Goal: Information Seeking & Learning: Learn about a topic

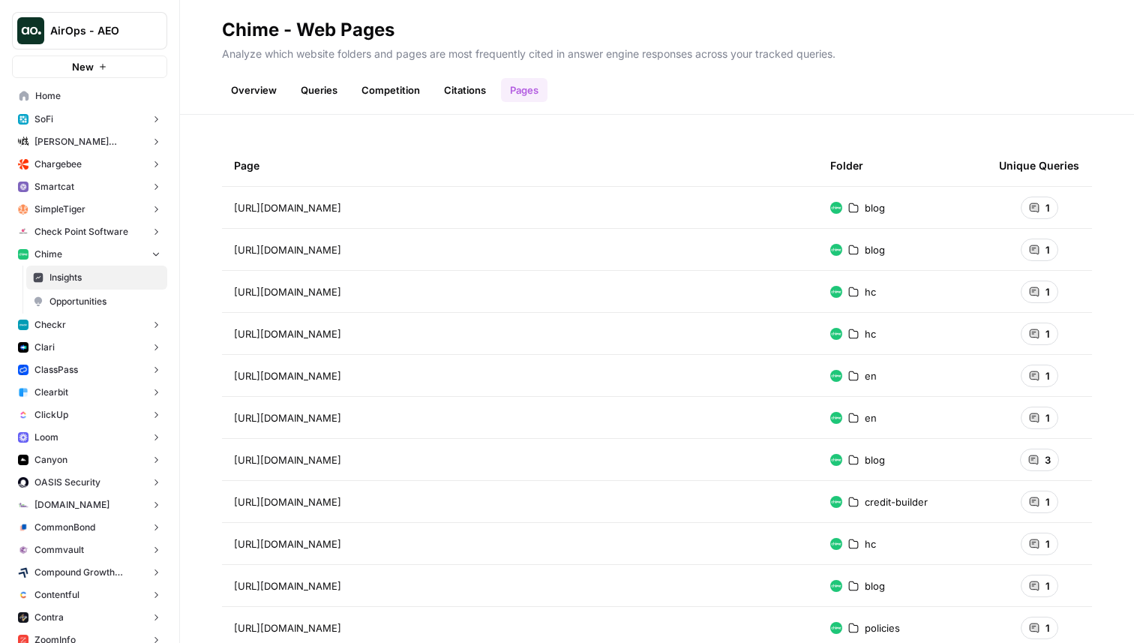
click at [260, 88] on link "Overview" at bounding box center [254, 90] width 64 height 24
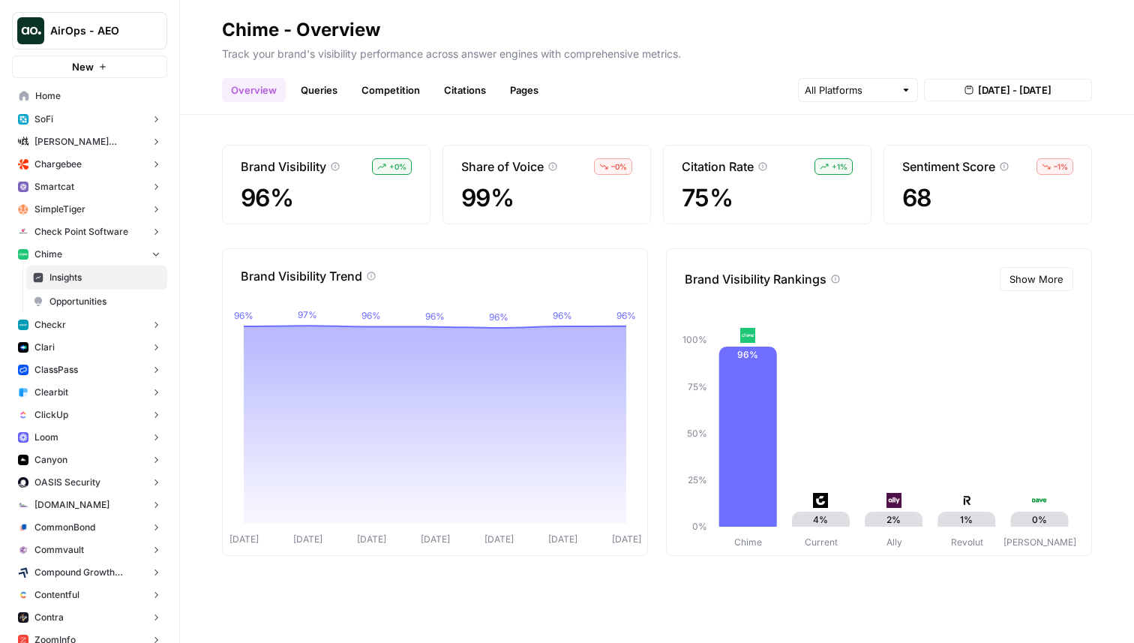
click at [98, 40] on button "AirOps - AEO" at bounding box center [89, 30] width 155 height 37
type input "chime"
click at [101, 116] on span "Chime" at bounding box center [145, 112] width 198 height 15
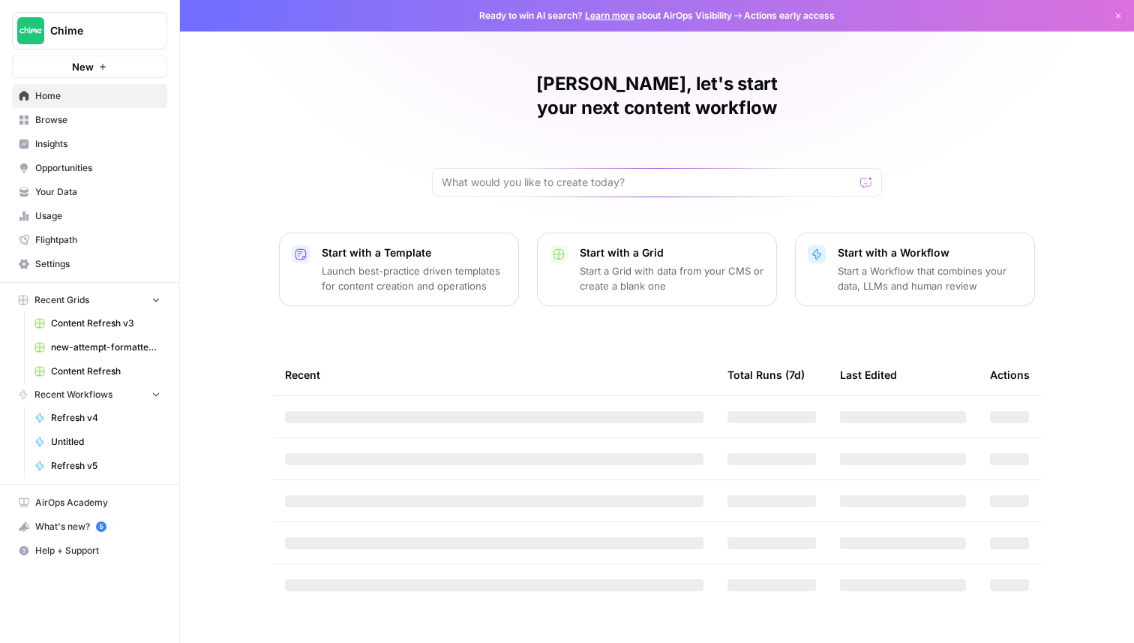
click at [84, 121] on span "Browse" at bounding box center [97, 119] width 125 height 13
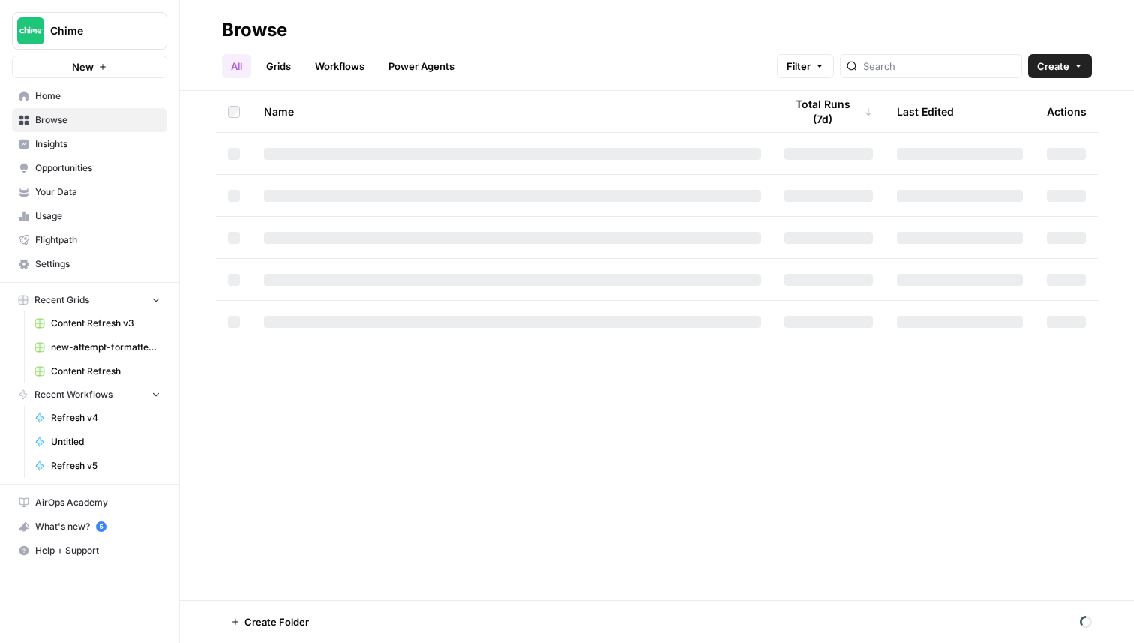
click at [84, 140] on span "Insights" at bounding box center [97, 143] width 125 height 13
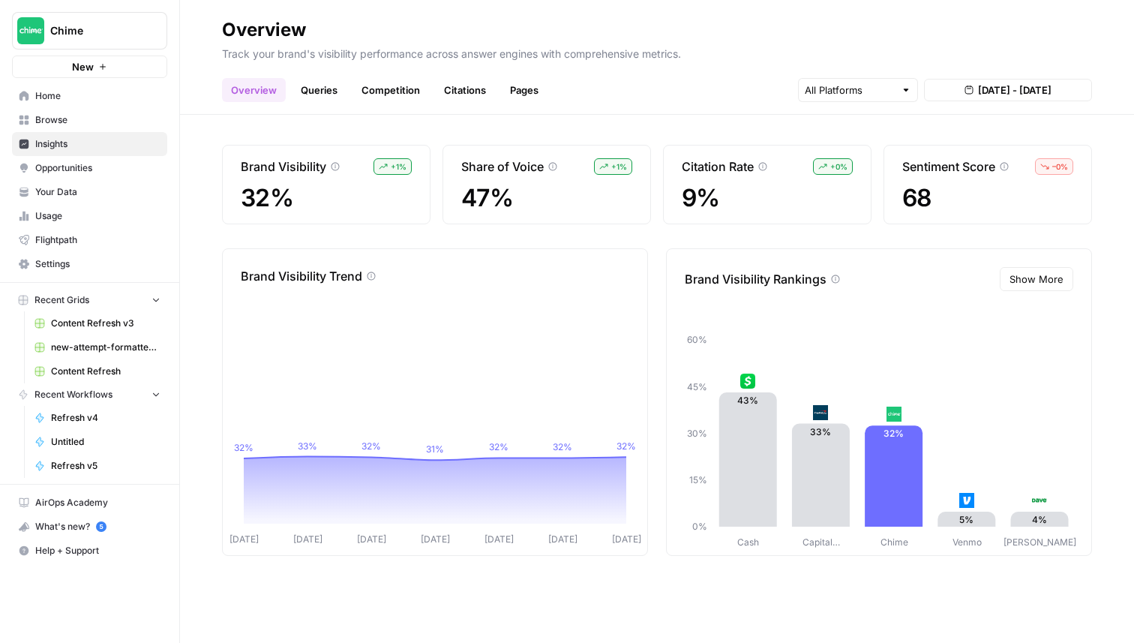
click at [322, 91] on link "Queries" at bounding box center [319, 90] width 55 height 24
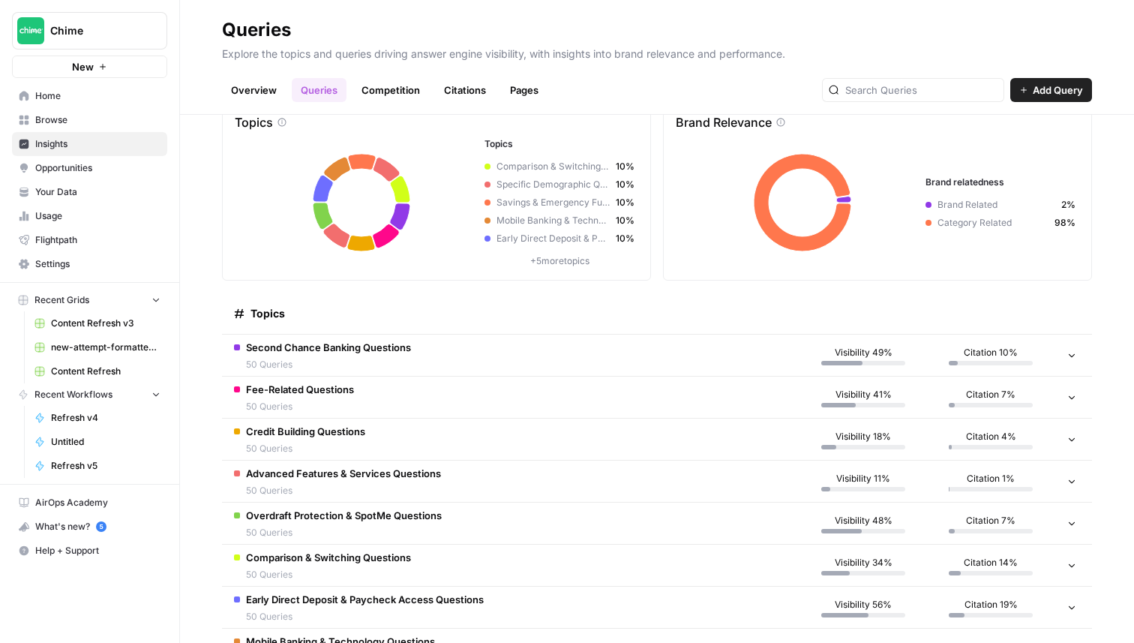
scroll to position [45, 0]
click at [438, 352] on td "Second Chance Banking Questions 50 Queries" at bounding box center [510, 354] width 577 height 41
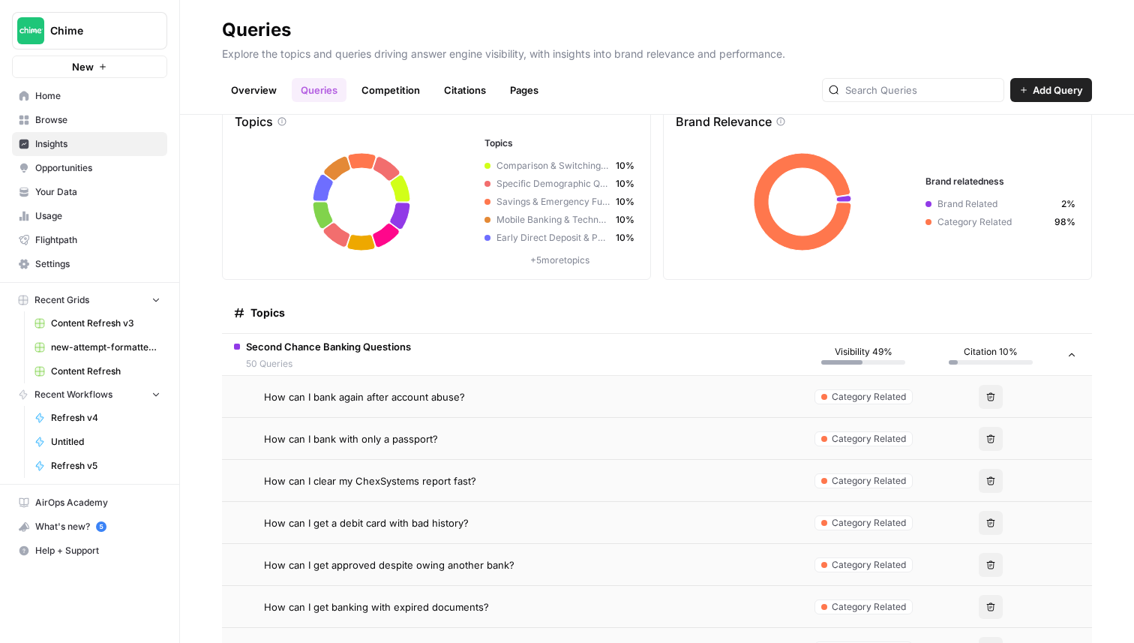
click at [467, 400] on div "How can I bank again after account abuse?" at bounding box center [525, 396] width 523 height 15
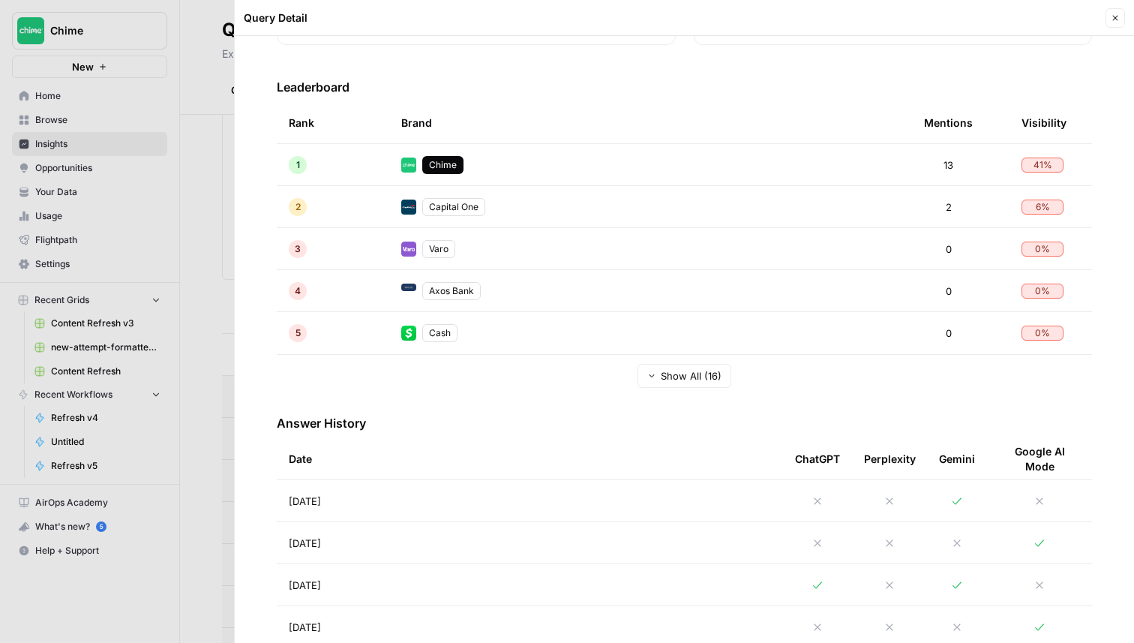
scroll to position [418, 0]
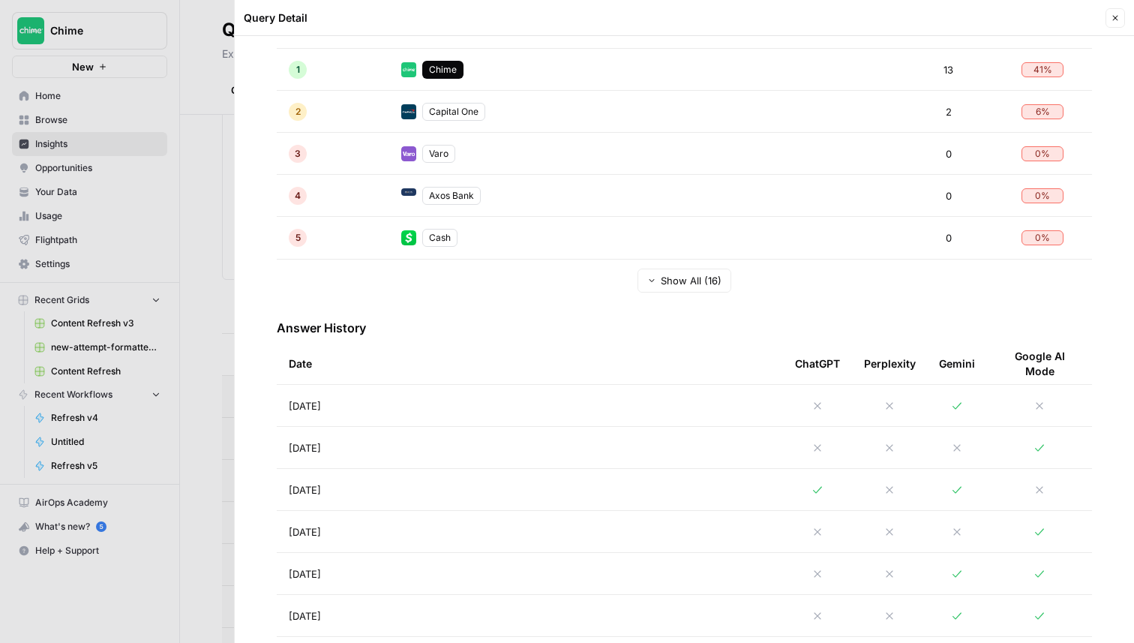
click at [395, 403] on td "Aug 21, 2025" at bounding box center [530, 405] width 506 height 41
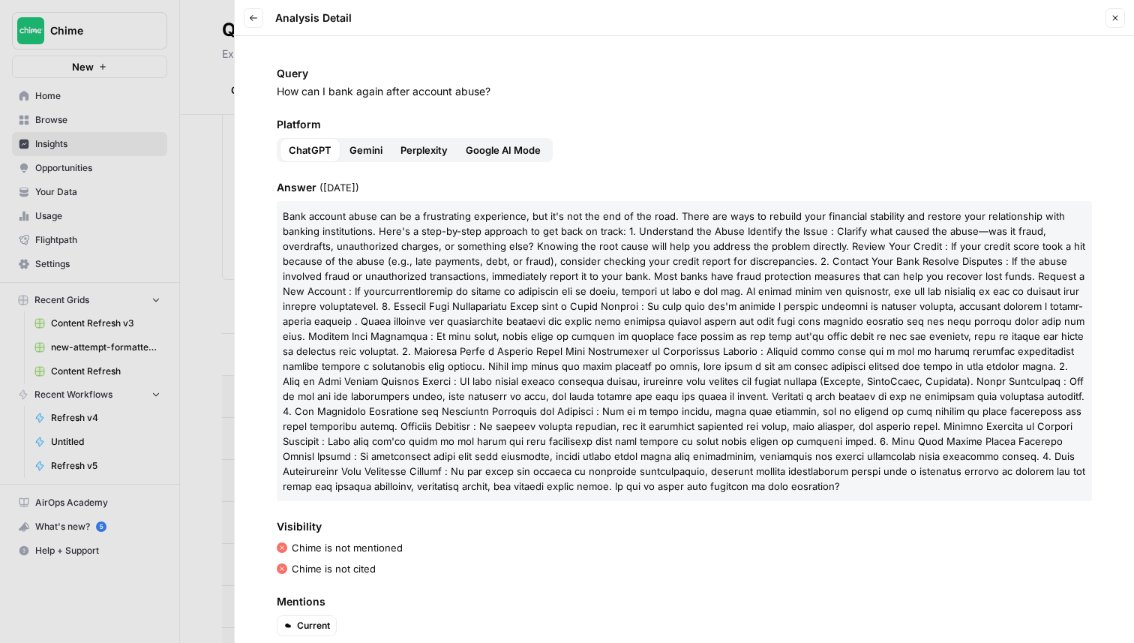
click at [246, 13] on button "Back" at bounding box center [253, 17] width 19 height 19
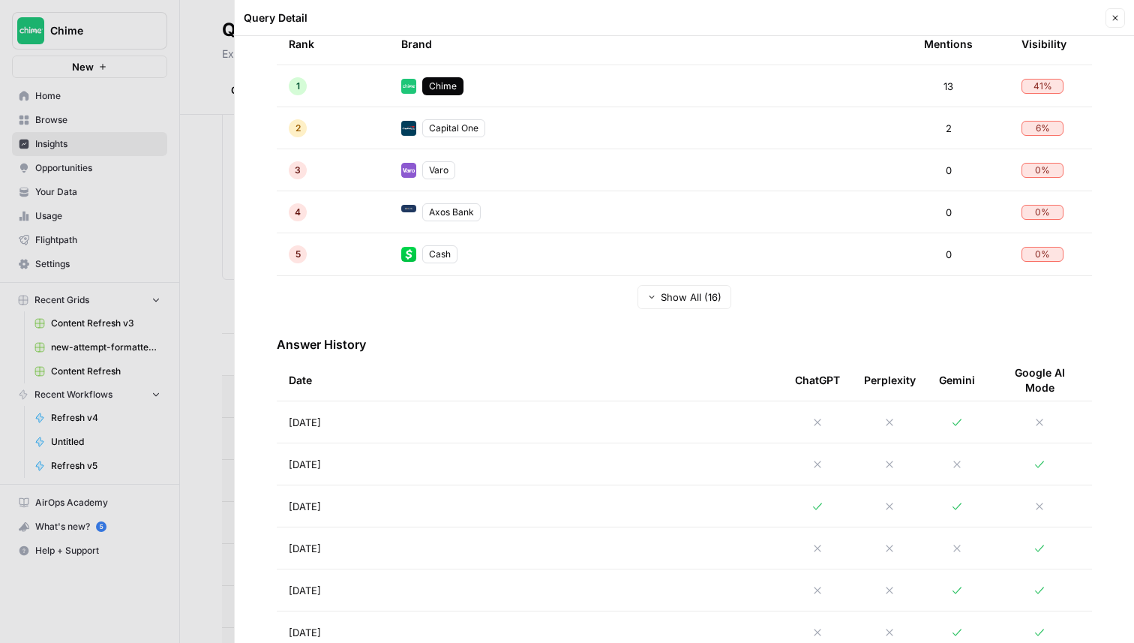
scroll to position [455, 0]
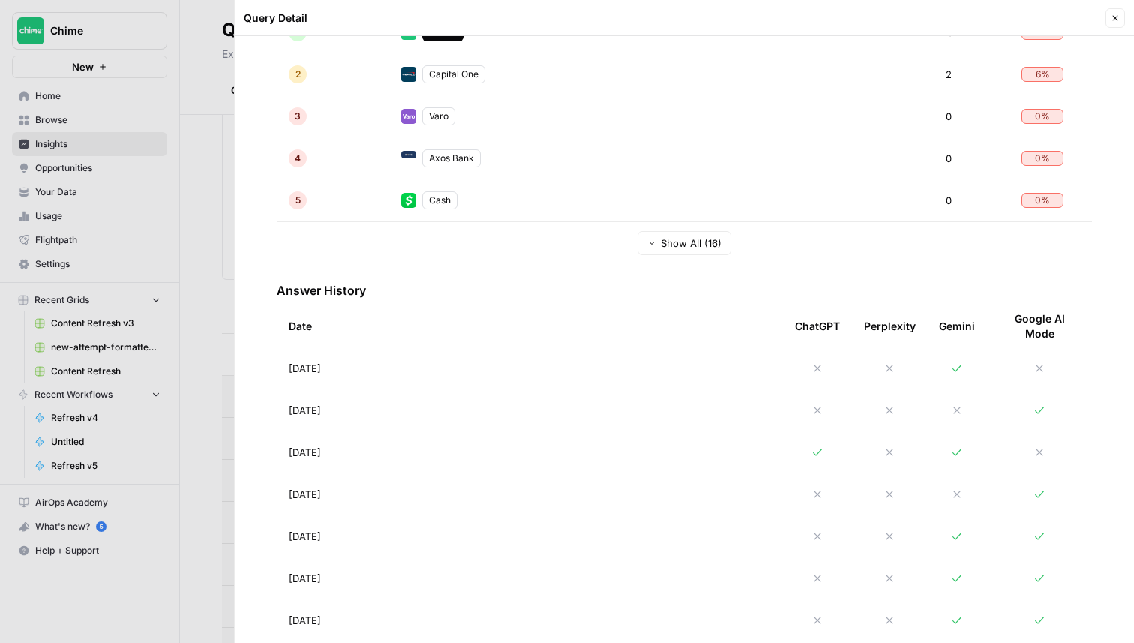
click at [384, 362] on td "Aug 21, 2025" at bounding box center [530, 367] width 506 height 41
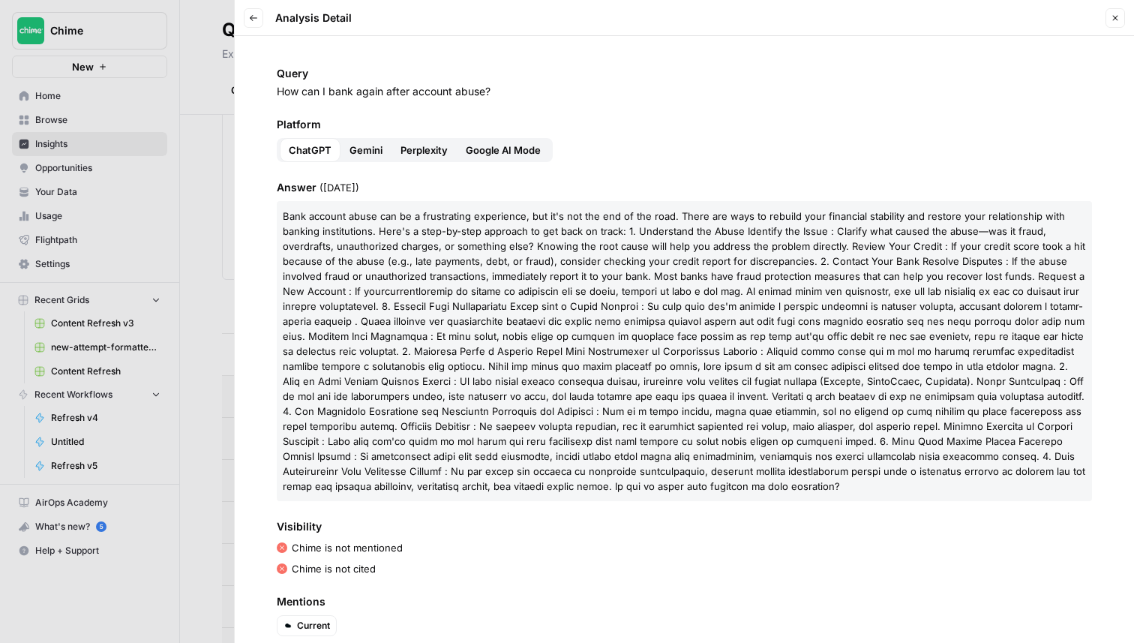
drag, startPoint x: 785, startPoint y: 489, endPoint x: 343, endPoint y: 249, distance: 503.3
click at [343, 250] on p "Bank account abuse can be a frustrating experience, but it's not the end of the…" at bounding box center [684, 351] width 815 height 300
click at [473, 391] on span at bounding box center [684, 388] width 802 height 207
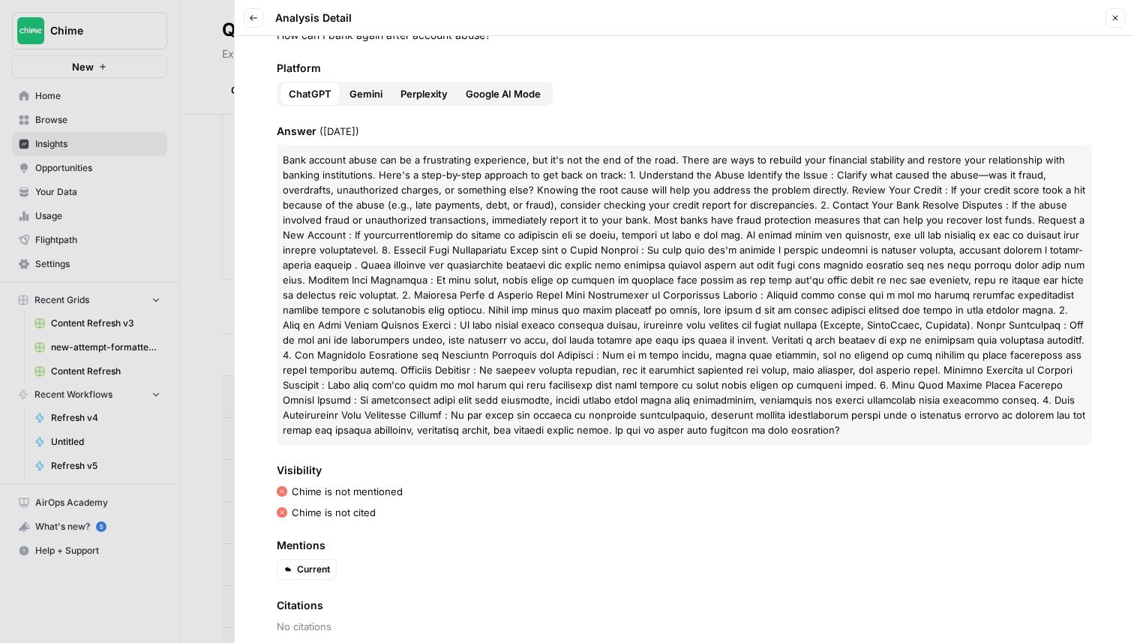
scroll to position [77, 0]
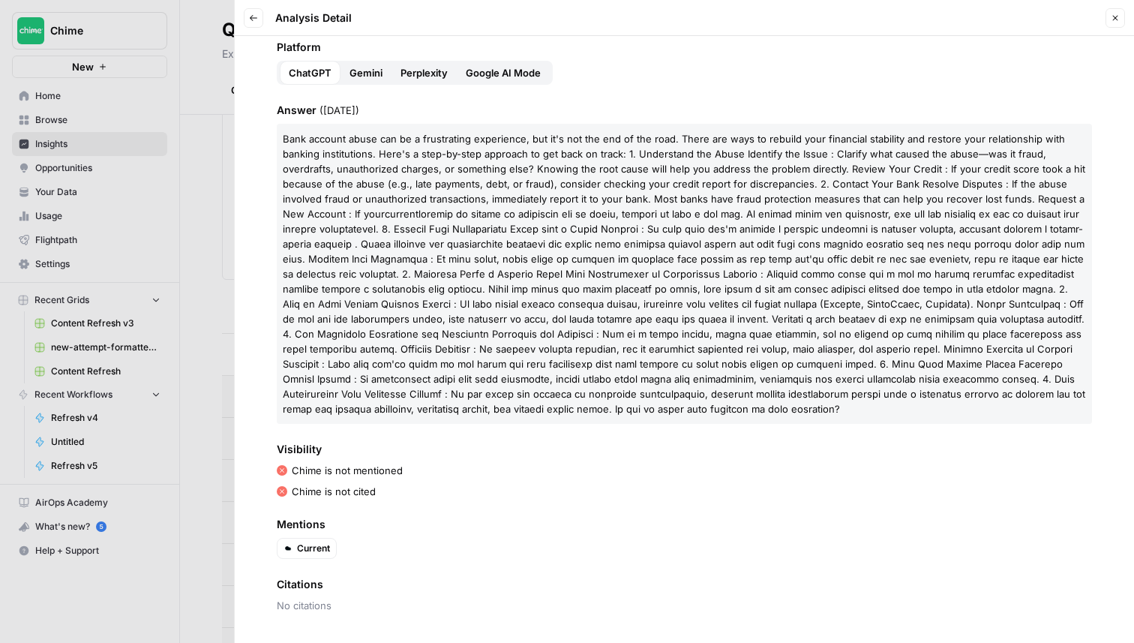
click at [1119, 13] on button "Close" at bounding box center [1114, 17] width 19 height 19
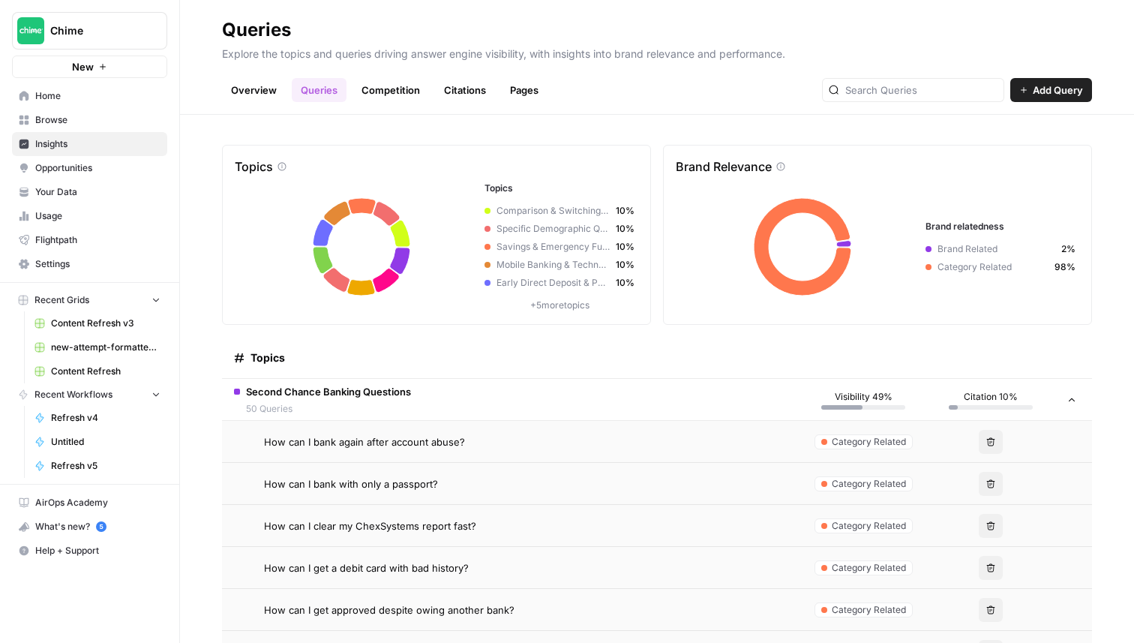
click at [746, 388] on td "Second Chance Banking Questions 50 Queries" at bounding box center [510, 399] width 577 height 41
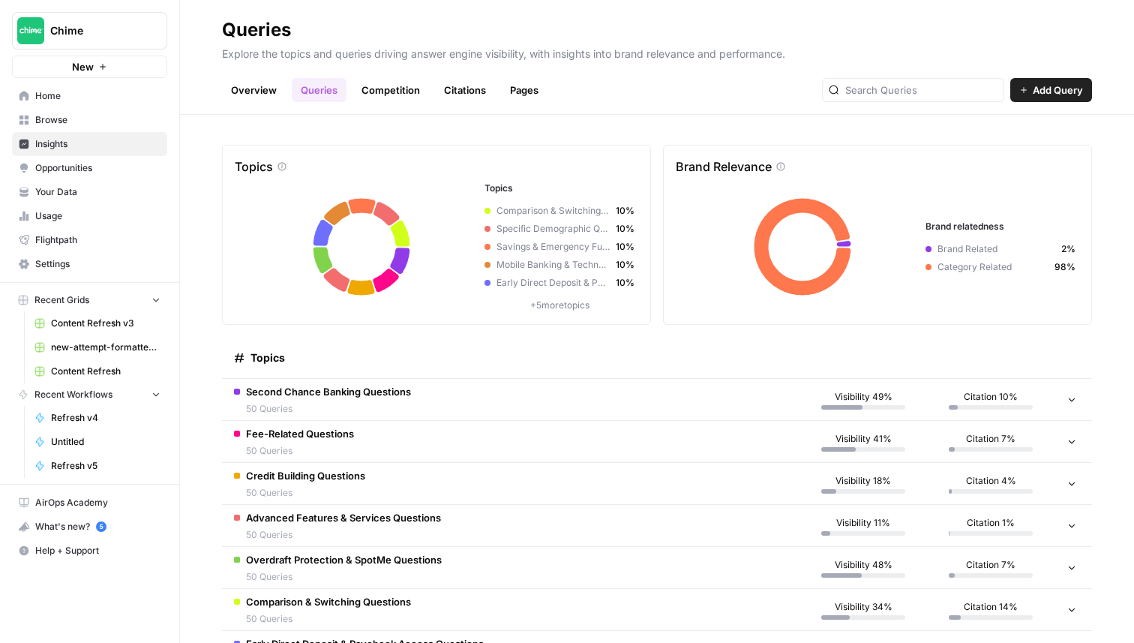
click at [97, 31] on span "Chime" at bounding box center [95, 30] width 91 height 15
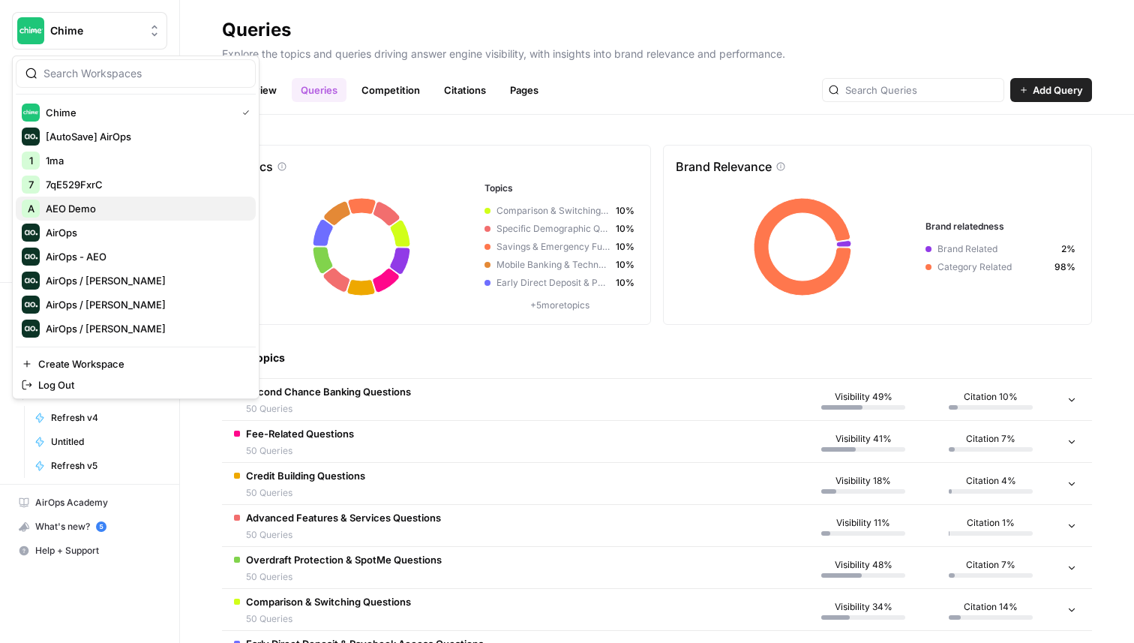
click at [124, 208] on span "AEO Demo" at bounding box center [145, 208] width 198 height 15
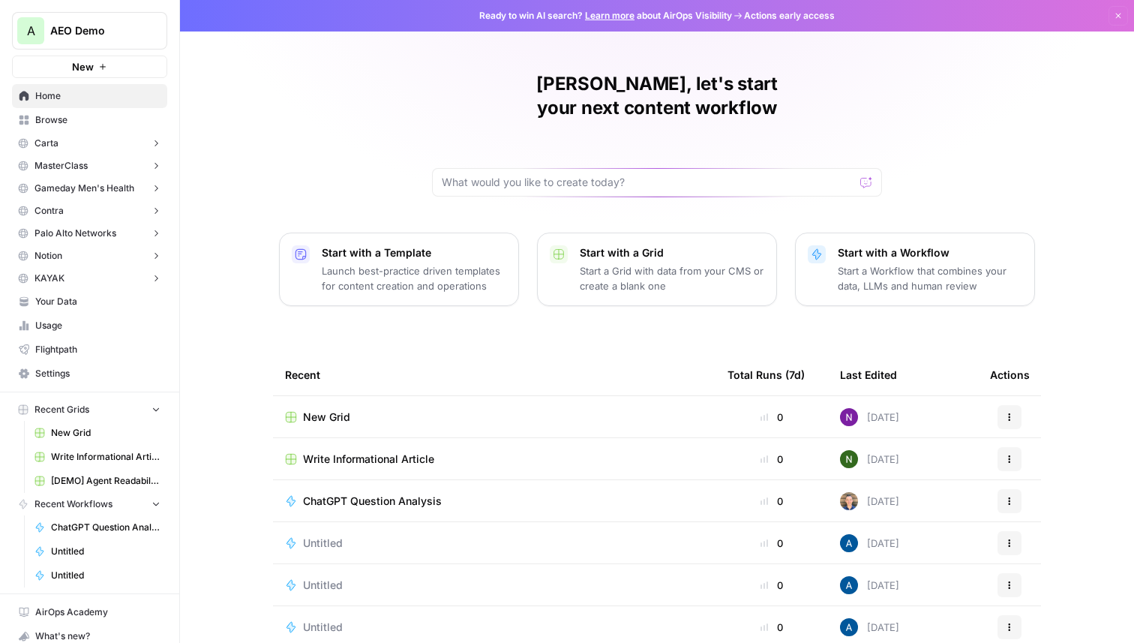
click at [118, 145] on button "Carta" at bounding box center [89, 143] width 155 height 22
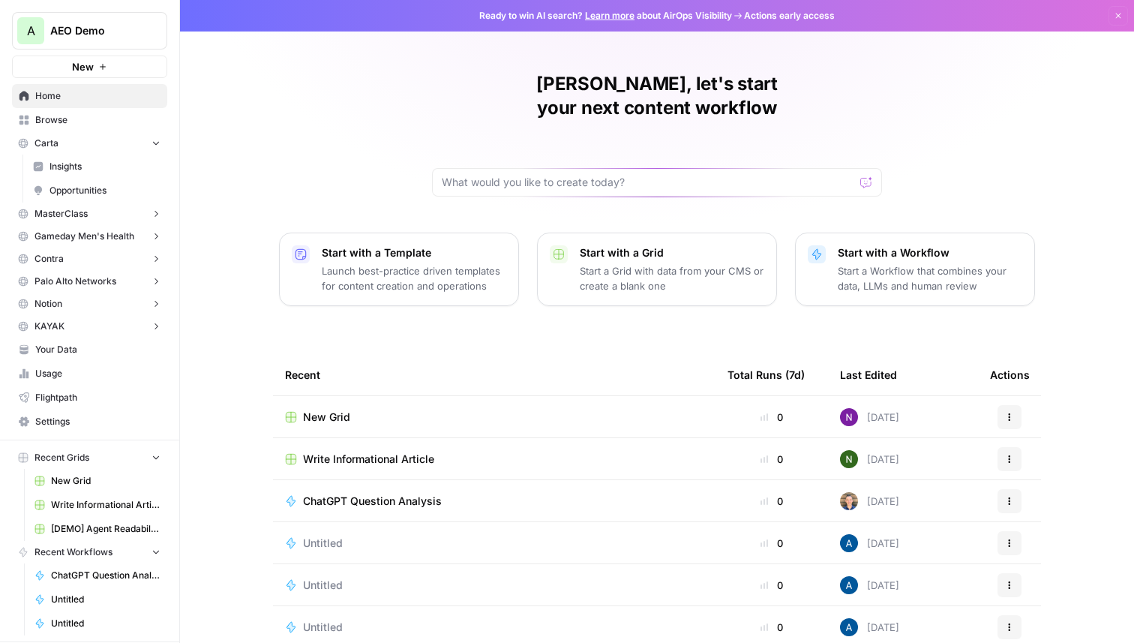
click at [112, 223] on button "MasterClass" at bounding box center [89, 213] width 155 height 22
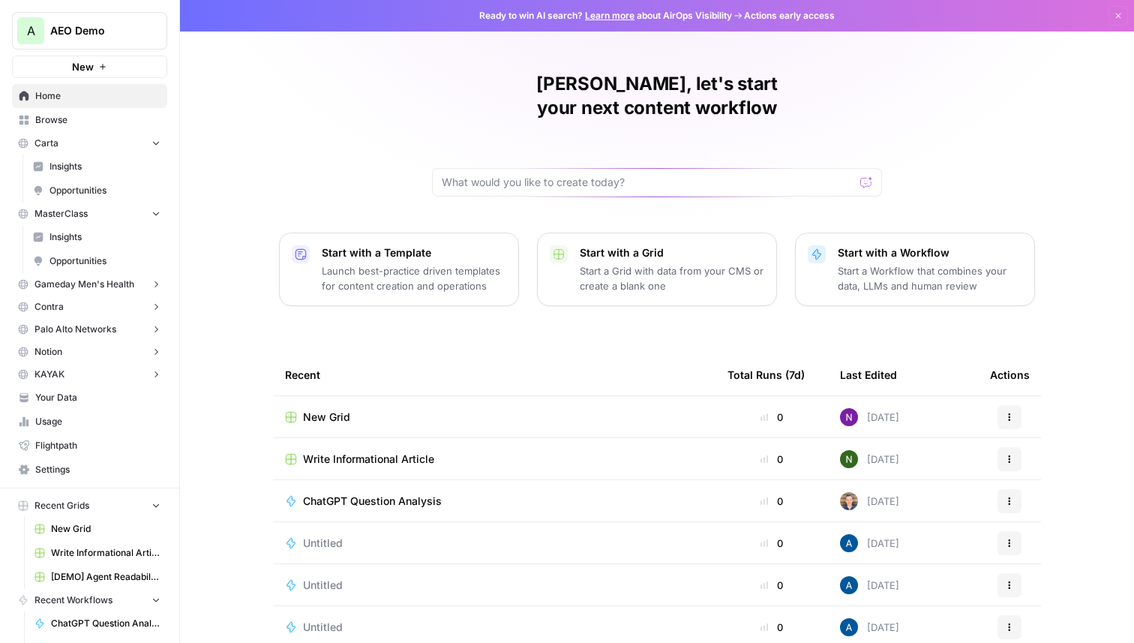
click at [105, 279] on span "Gameday Men's Health" at bounding box center [84, 283] width 100 height 13
click at [90, 32] on span "AEO Demo" at bounding box center [95, 30] width 91 height 15
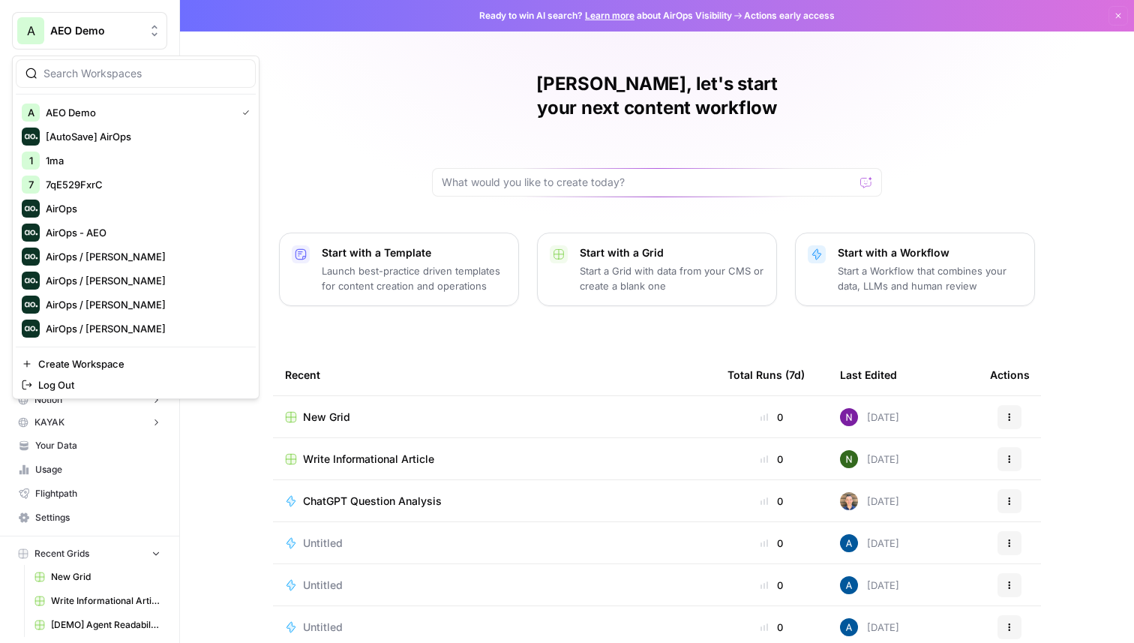
click at [95, 82] on div at bounding box center [136, 73] width 240 height 28
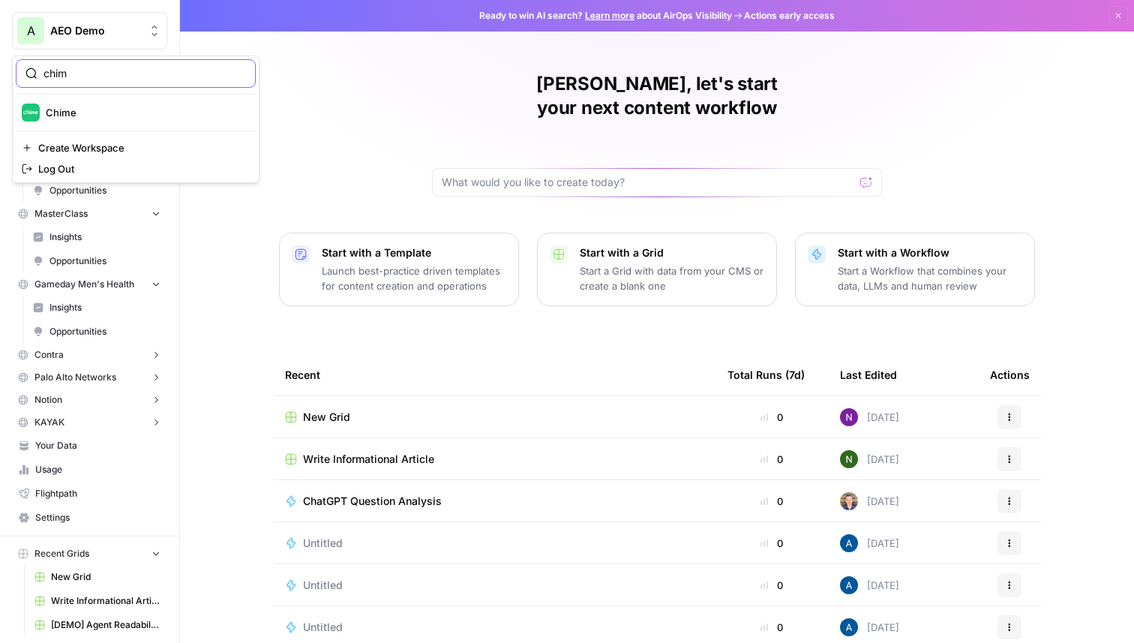
type input "chim"
click at [81, 104] on div "Chime" at bounding box center [136, 112] width 228 height 18
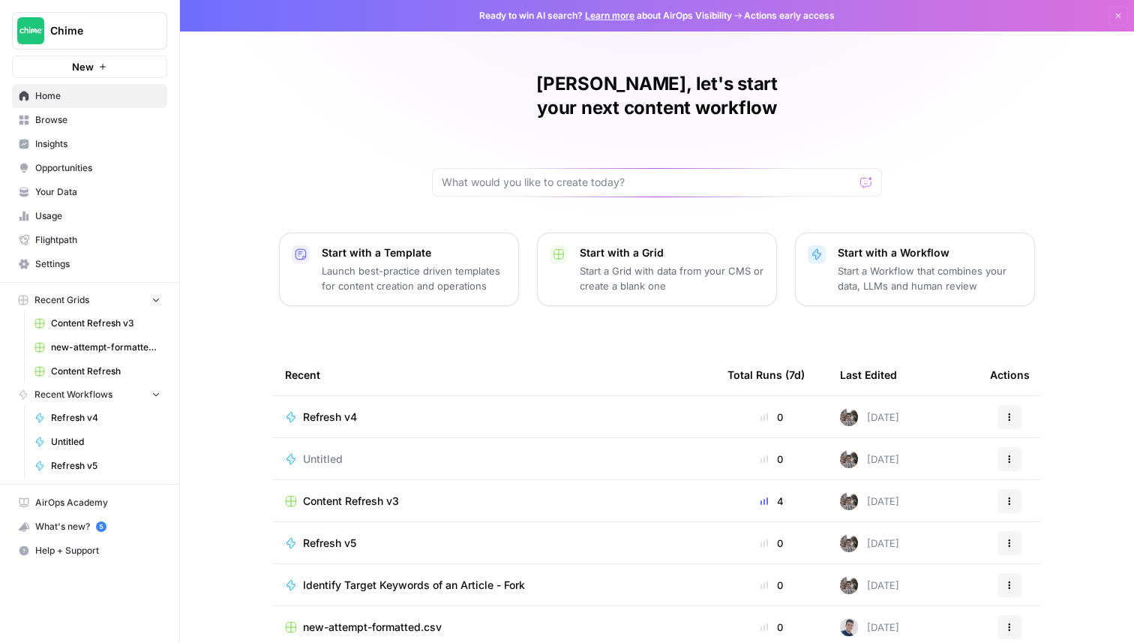
click at [126, 140] on span "Insights" at bounding box center [97, 143] width 125 height 13
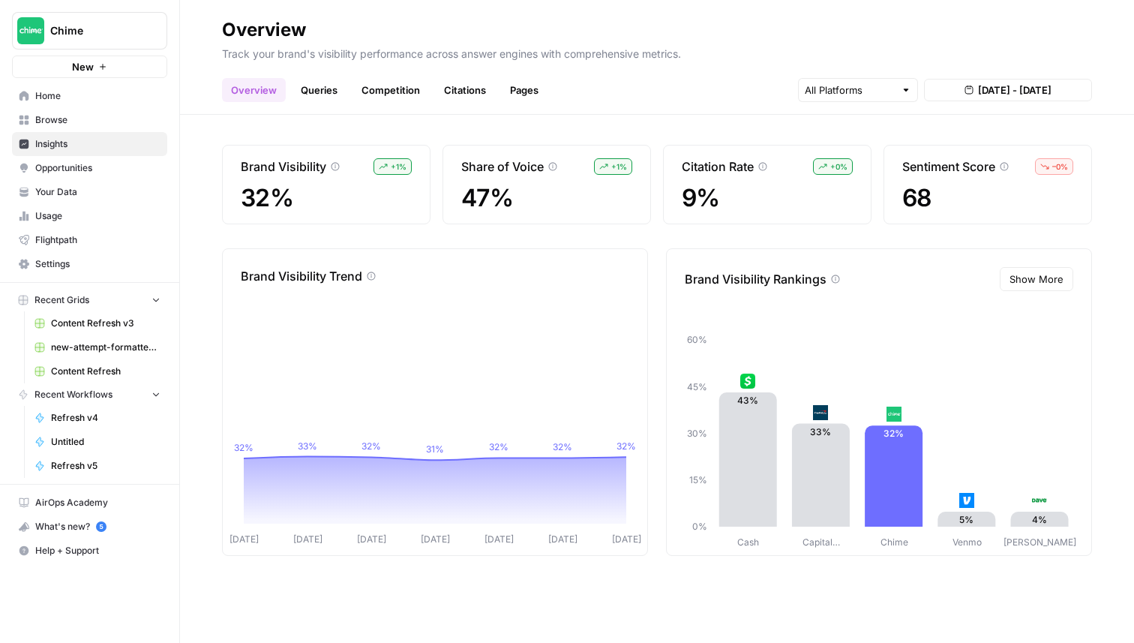
click at [392, 13] on header "Overview Track your brand's visibility performance across answer engines with c…" at bounding box center [657, 57] width 954 height 115
click at [328, 95] on link "Queries" at bounding box center [319, 90] width 55 height 24
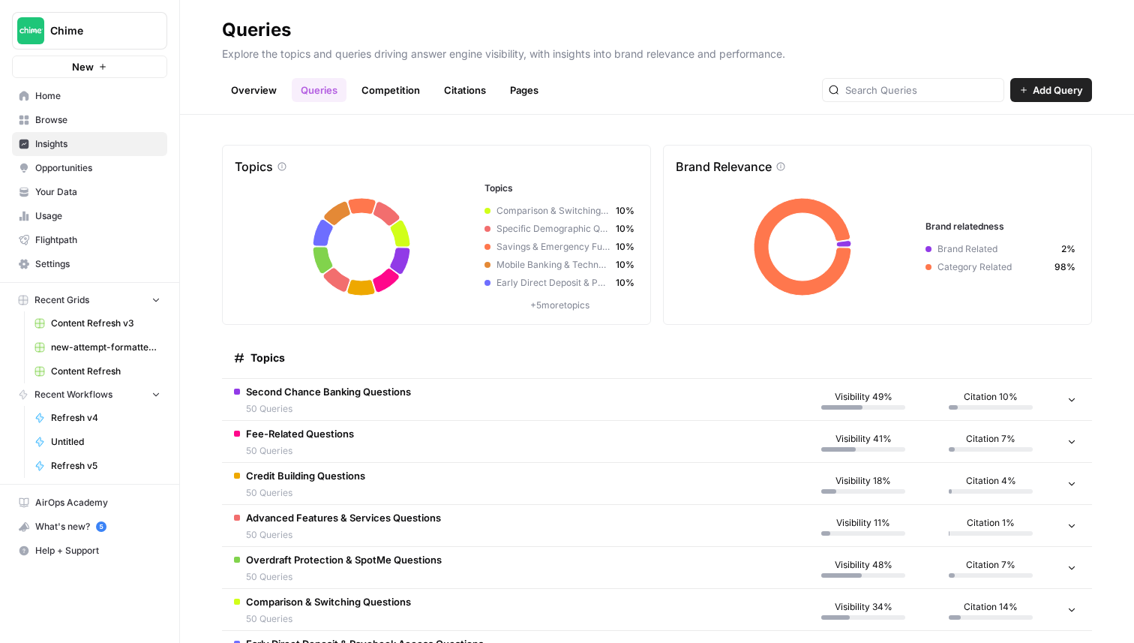
click at [523, 91] on link "Pages" at bounding box center [524, 90] width 46 height 24
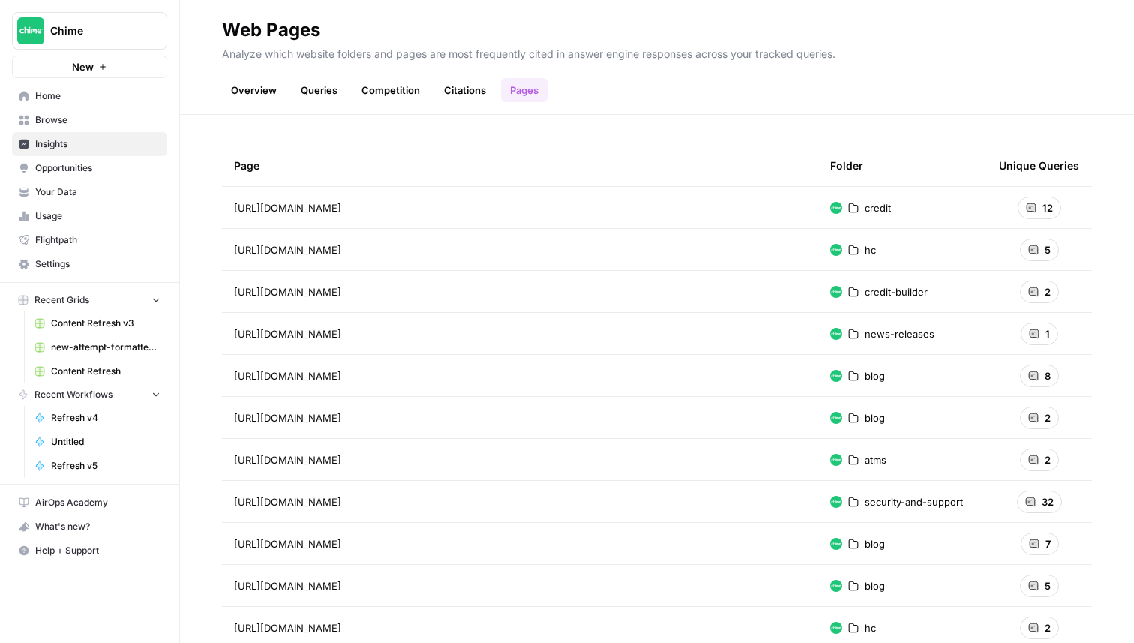
click at [429, 191] on td "[URL][DOMAIN_NAME] Go to page" at bounding box center [520, 207] width 596 height 41
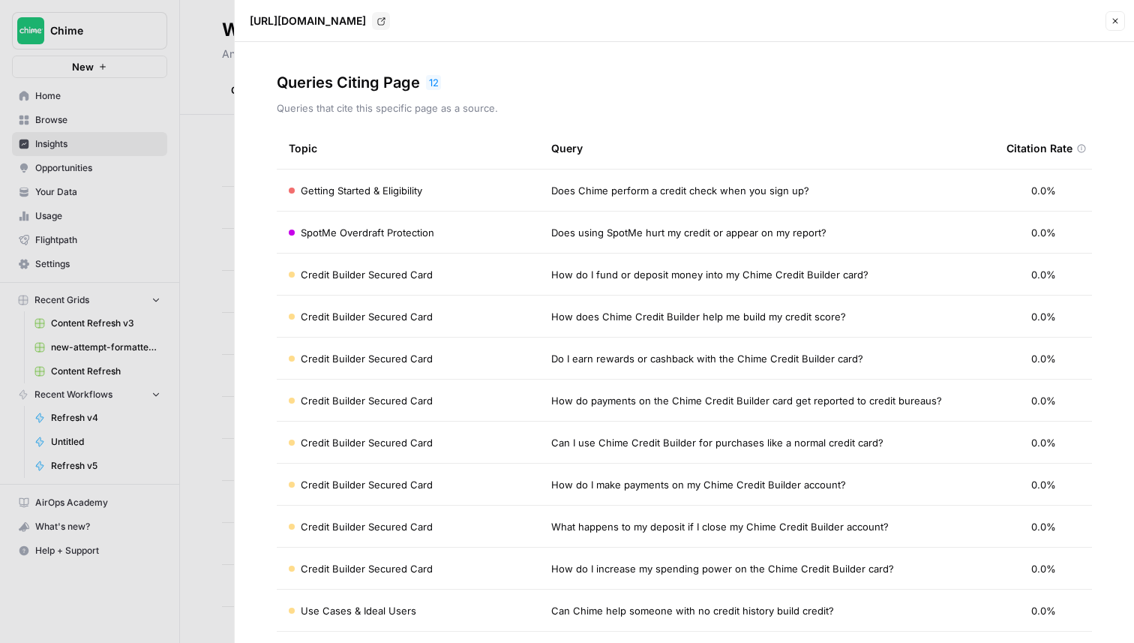
click at [1116, 22] on icon "button" at bounding box center [1114, 20] width 9 height 9
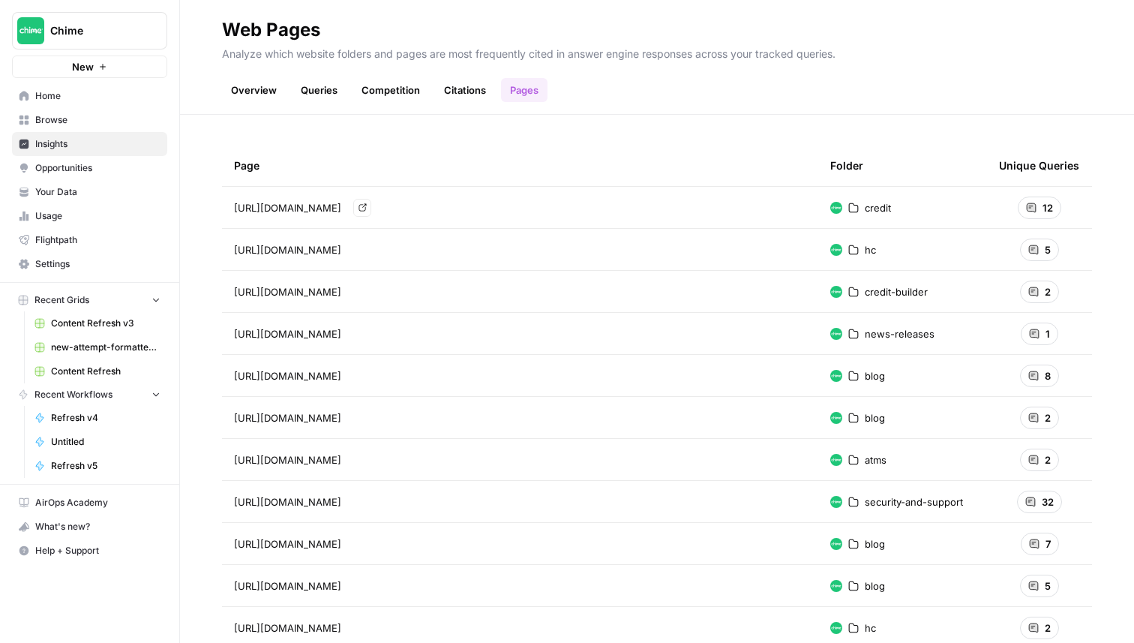
click at [340, 206] on span "[URL][DOMAIN_NAME]" at bounding box center [287, 207] width 107 height 15
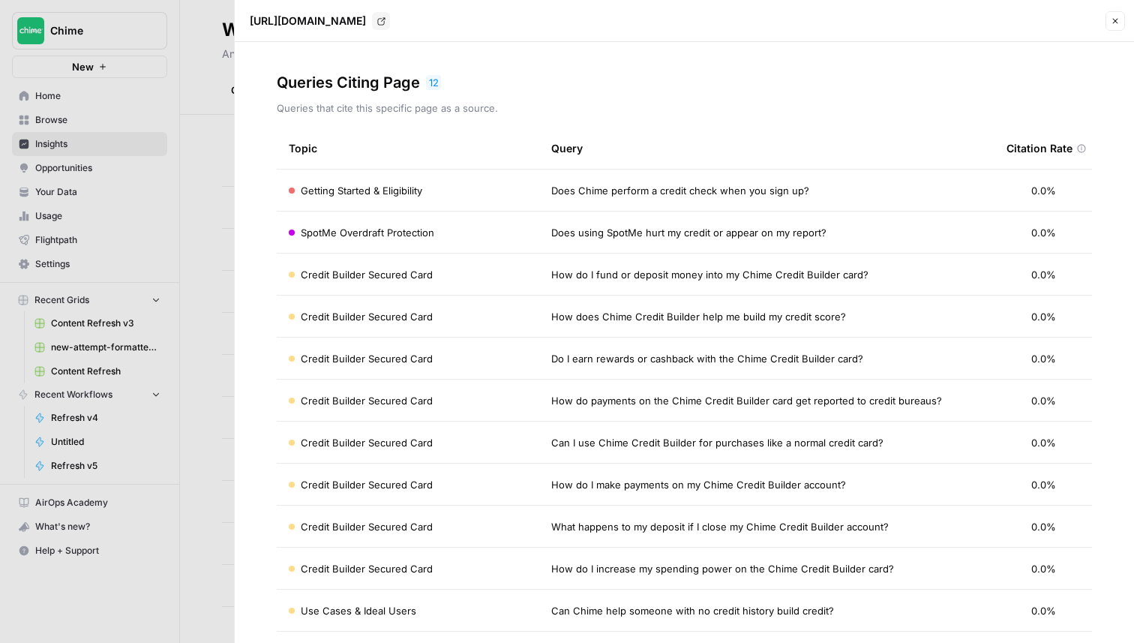
click at [1112, 19] on icon "button" at bounding box center [1114, 20] width 9 height 9
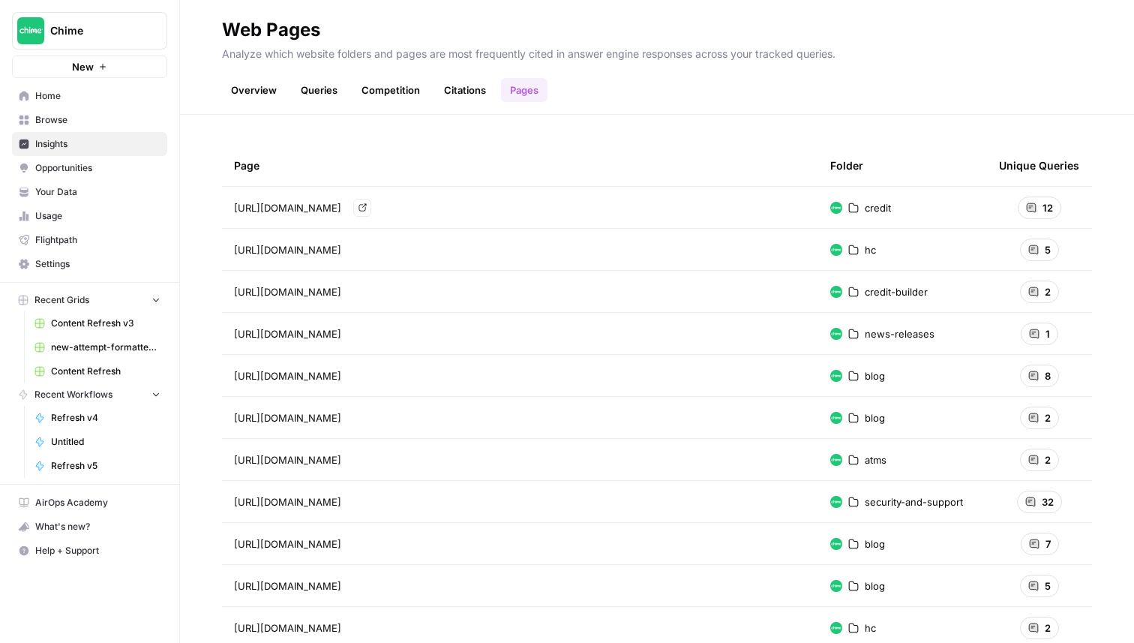
click at [301, 212] on span "https://www.chime.com/credit" at bounding box center [287, 207] width 107 height 15
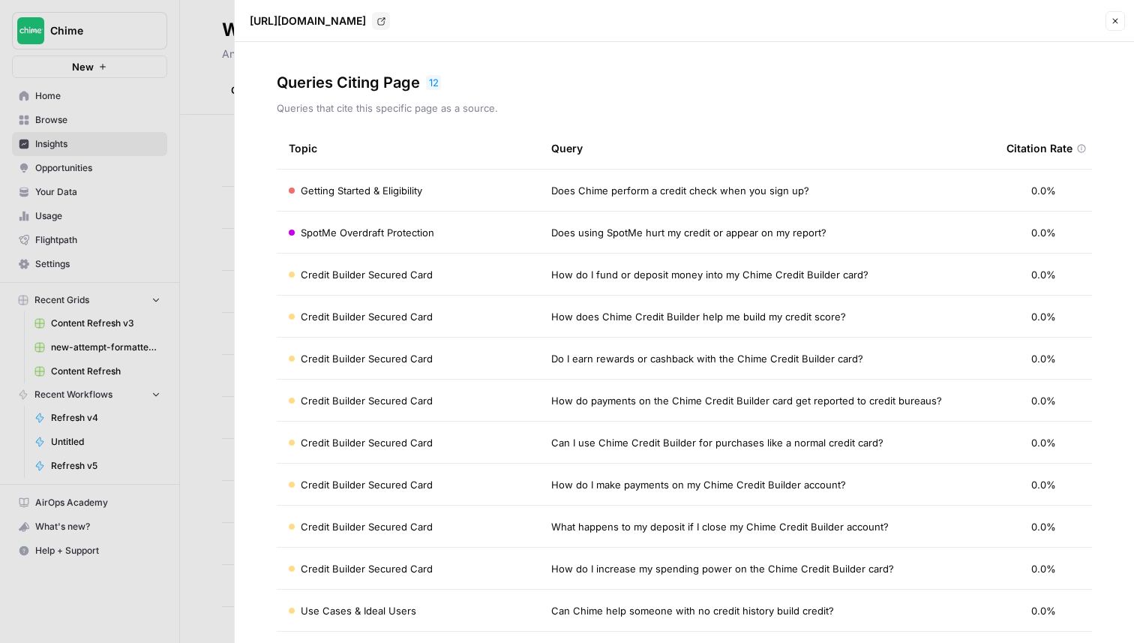
click at [441, 181] on td "Getting Started & Eligibility" at bounding box center [408, 189] width 262 height 41
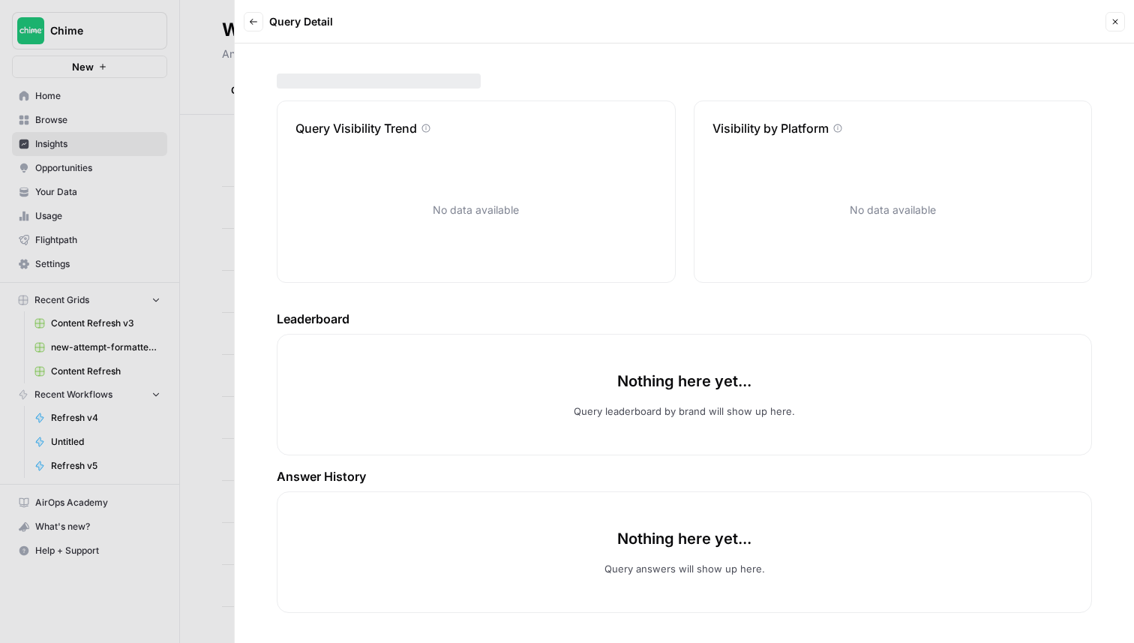
click at [256, 21] on icon "button" at bounding box center [253, 22] width 7 height 6
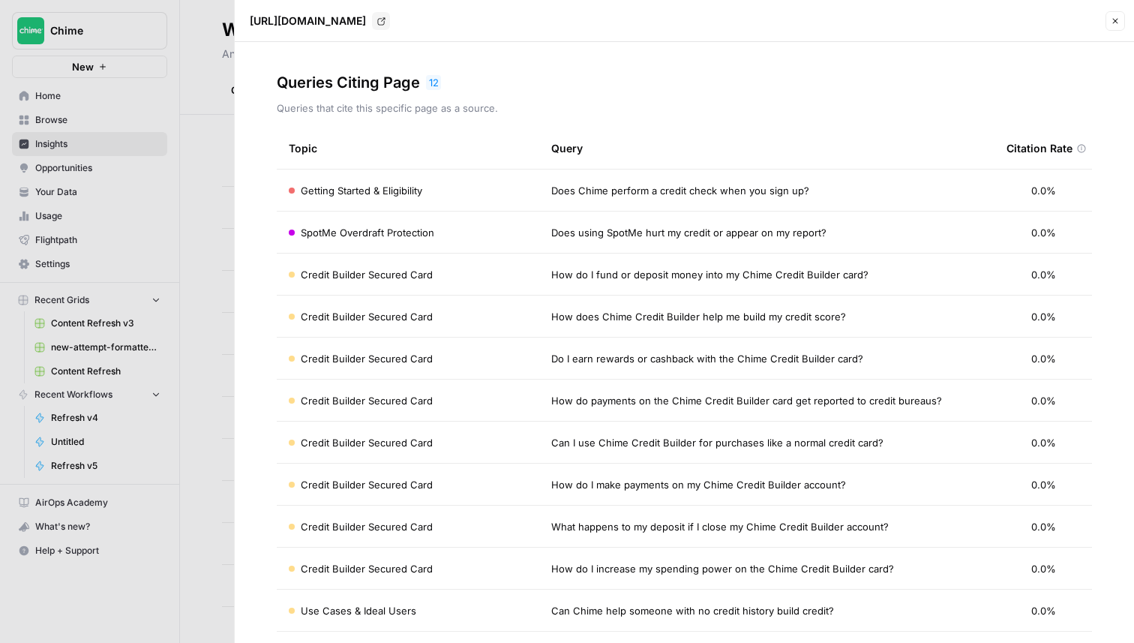
click at [1116, 22] on icon "button" at bounding box center [1115, 21] width 5 height 5
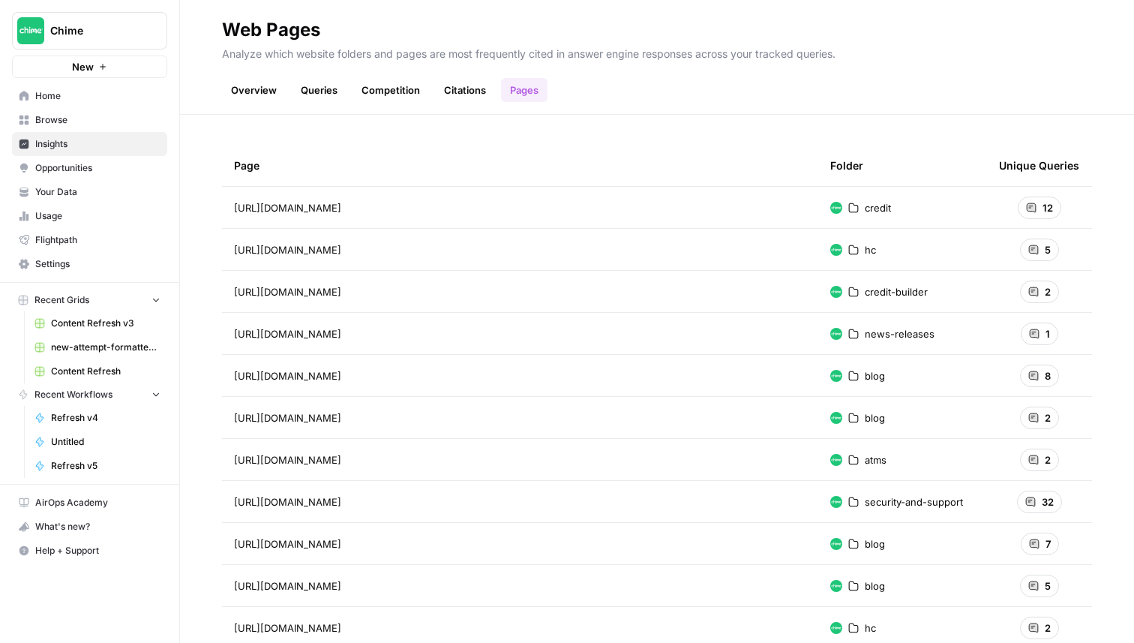
click at [341, 200] on span "https://www.chime.com/credit" at bounding box center [287, 207] width 107 height 15
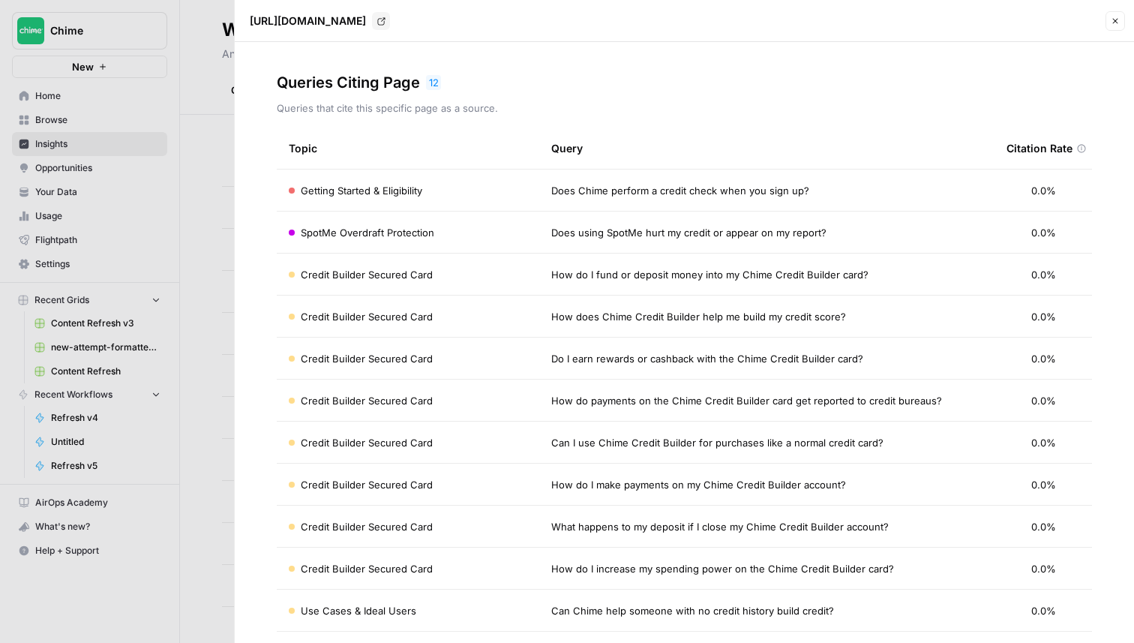
click at [414, 187] on span "Getting Started & Eligibility" at bounding box center [361, 190] width 121 height 15
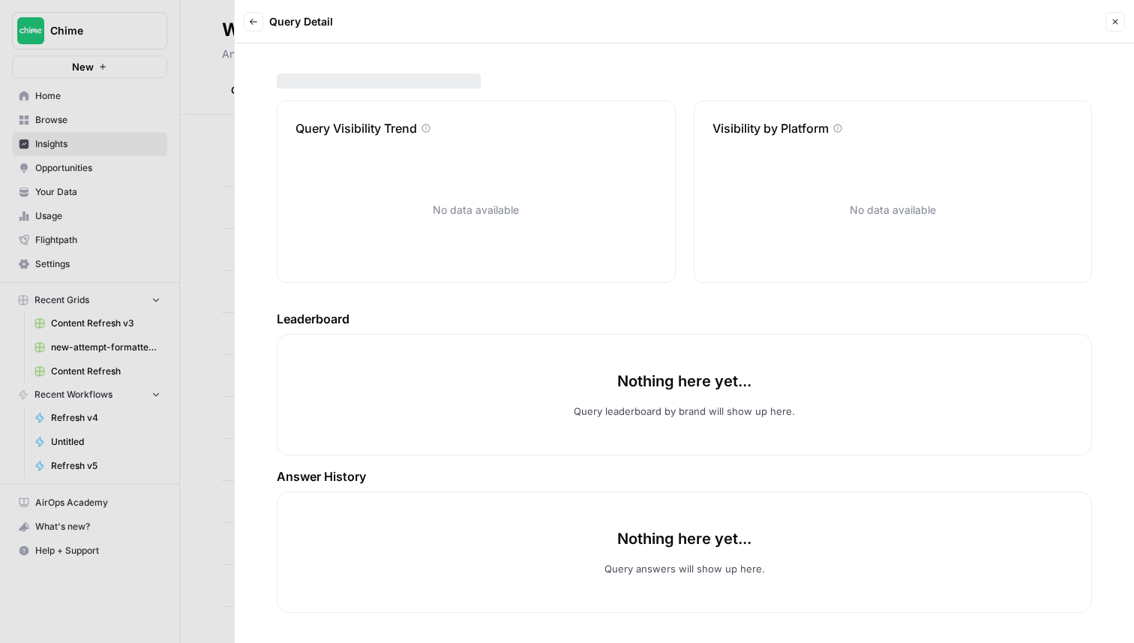
click at [1107, 13] on button "Close" at bounding box center [1114, 21] width 19 height 19
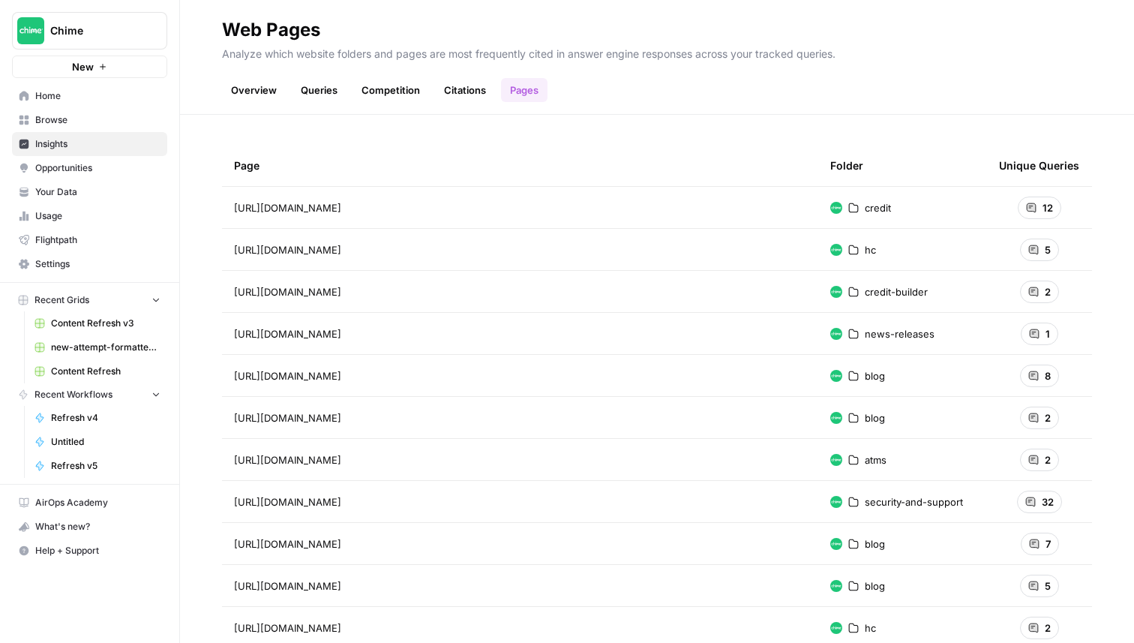
click at [73, 33] on span "Chime" at bounding box center [95, 30] width 91 height 15
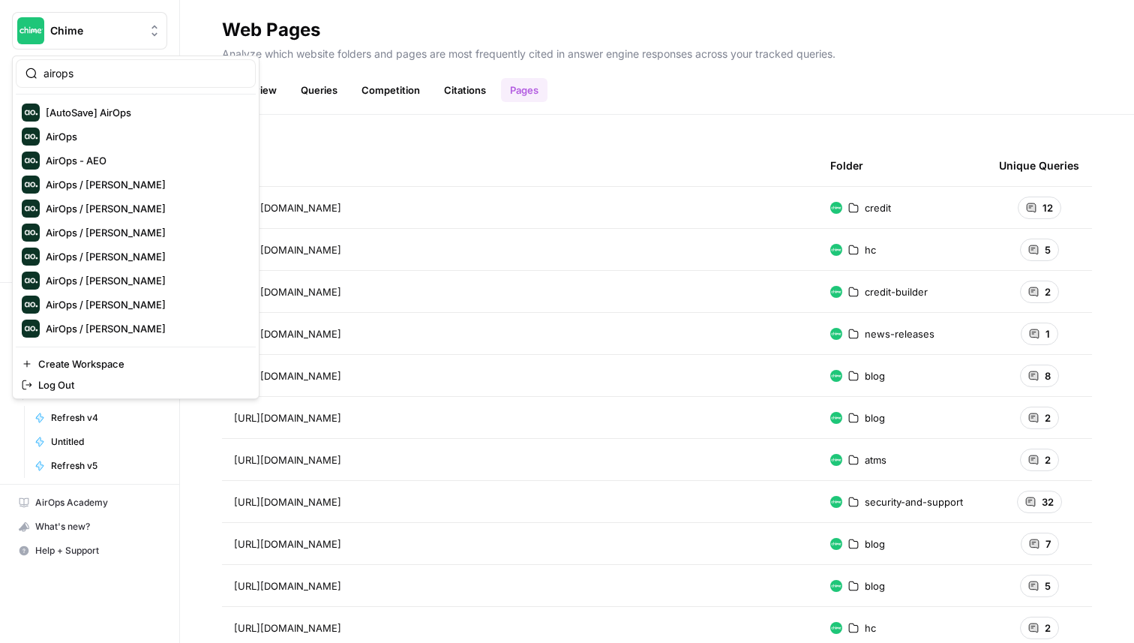
type input "airops"
click at [66, 130] on span "AirOps" at bounding box center [145, 136] width 198 height 15
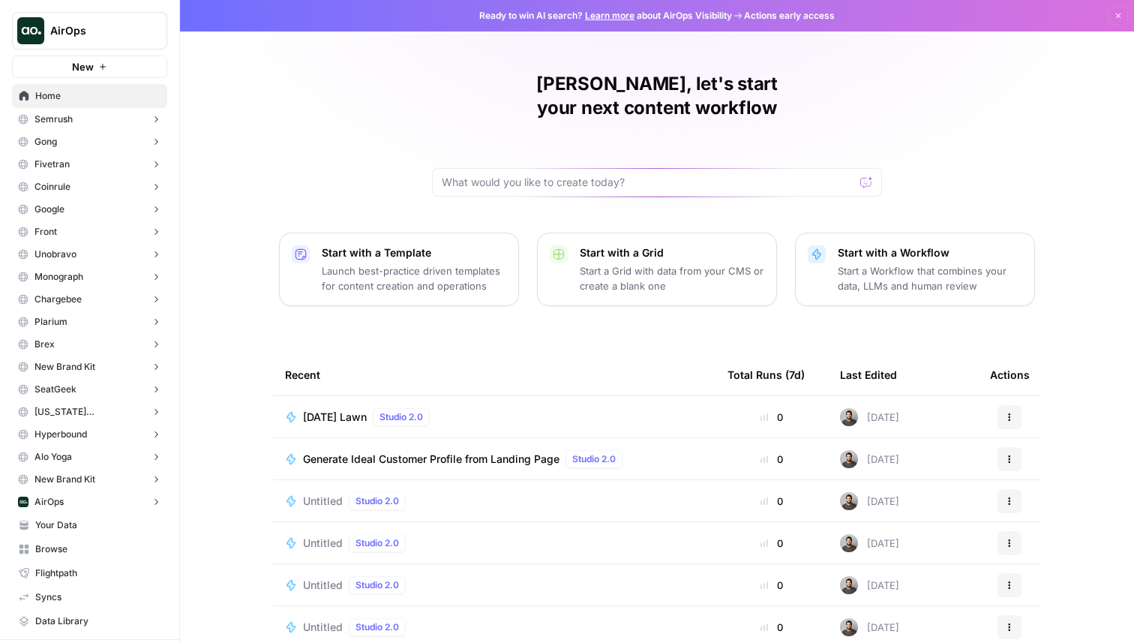
scroll to position [283, 0]
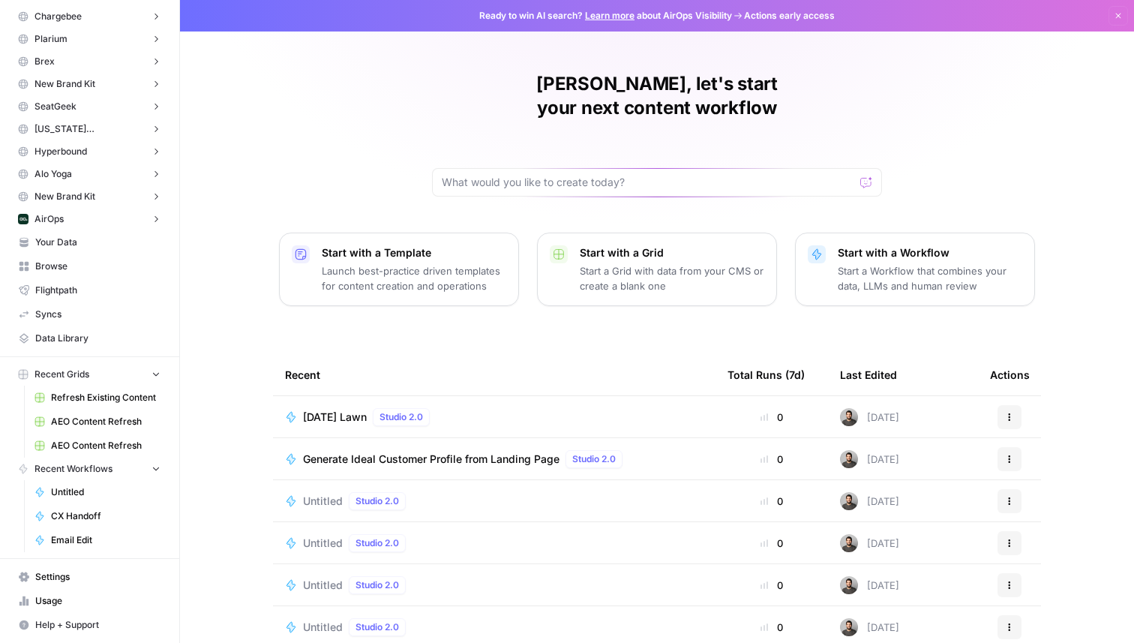
click at [73, 574] on span "Settings" at bounding box center [97, 576] width 125 height 13
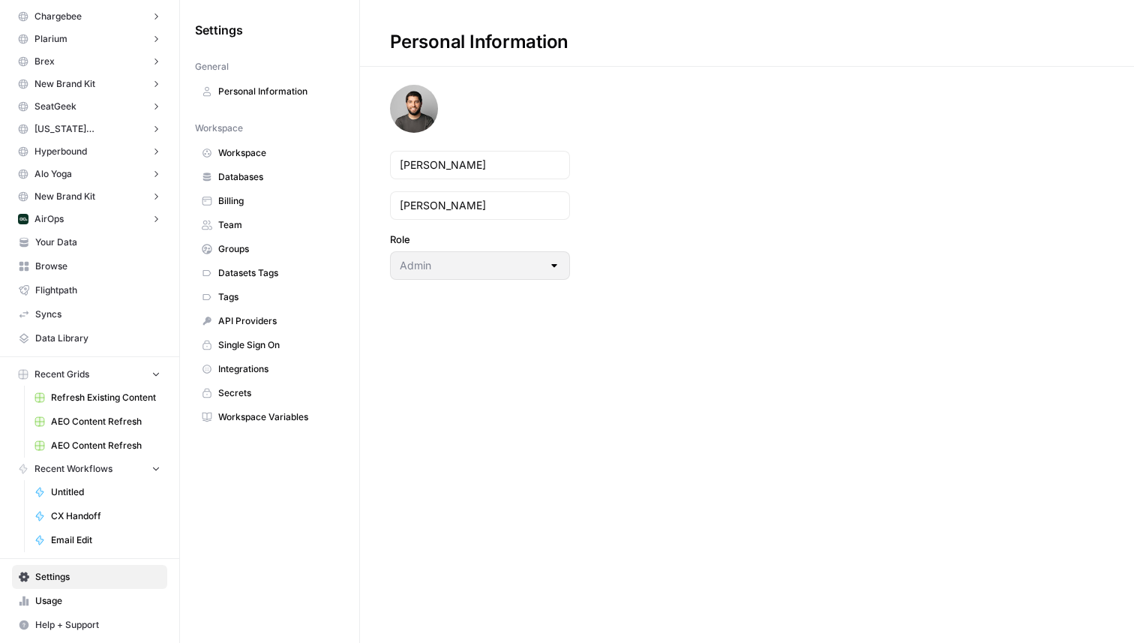
click at [259, 149] on span "Workspace" at bounding box center [277, 152] width 119 height 13
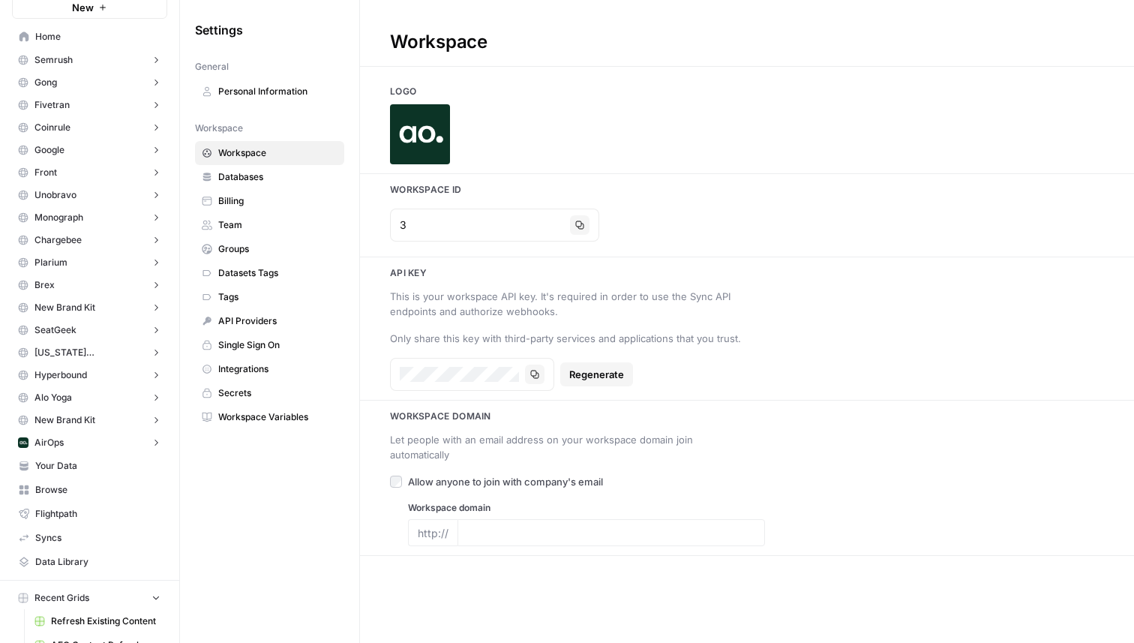
scroll to position [49, 0]
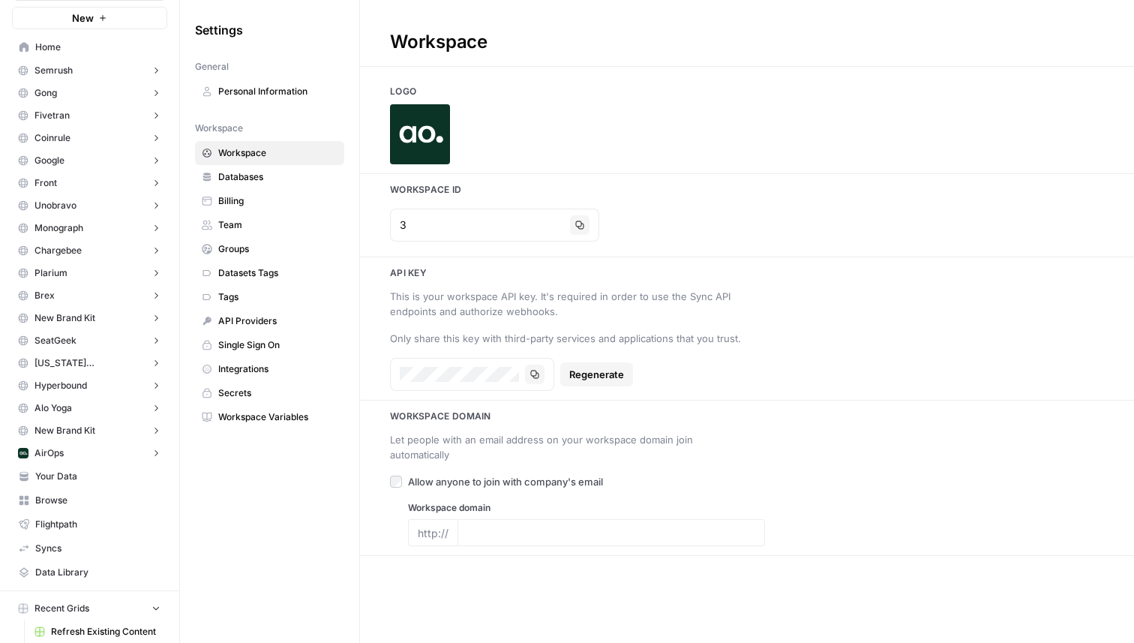
click at [66, 449] on button "AirOps" at bounding box center [89, 453] width 155 height 22
click at [109, 478] on span "Insights" at bounding box center [104, 475] width 111 height 13
